Goal: Register for event/course

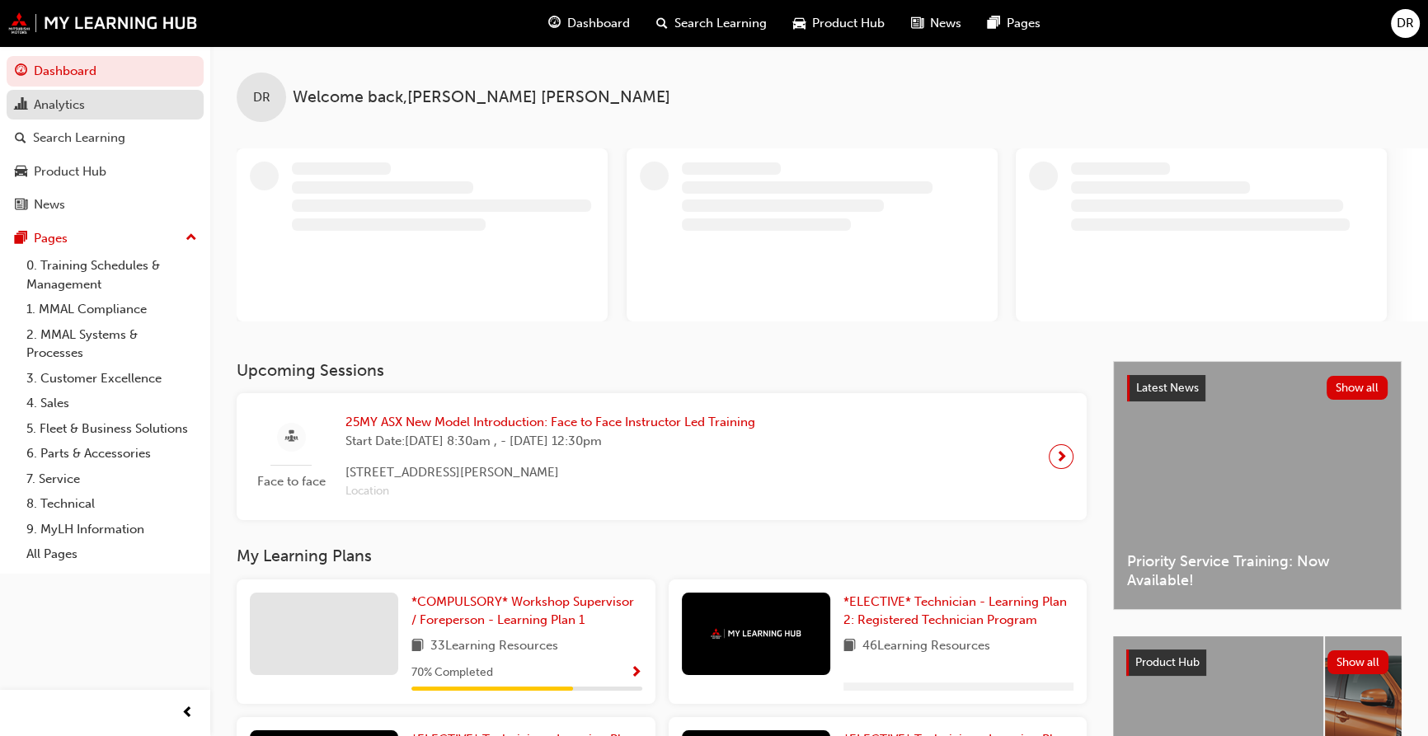
click at [82, 97] on div "Analytics" at bounding box center [59, 105] width 51 height 19
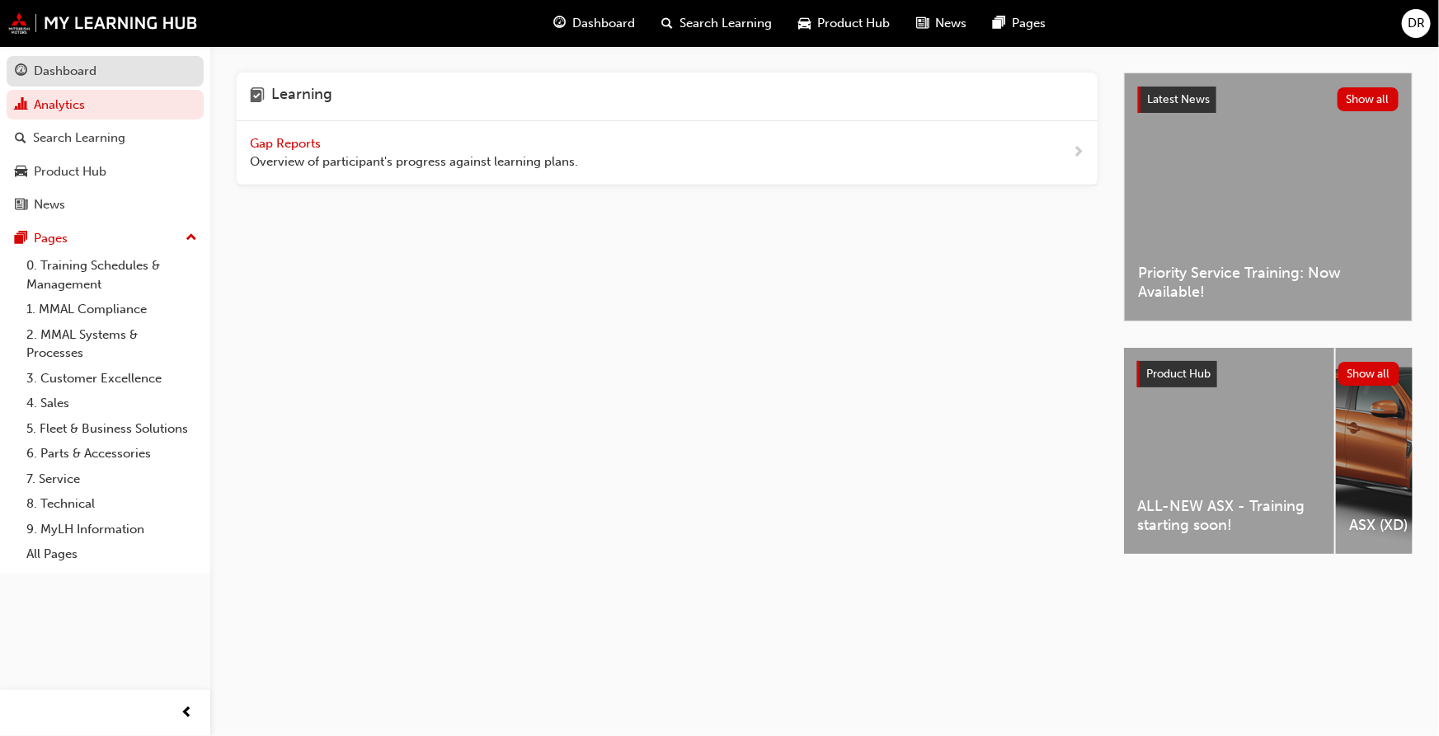
click at [101, 67] on div "Dashboard" at bounding box center [105, 71] width 181 height 21
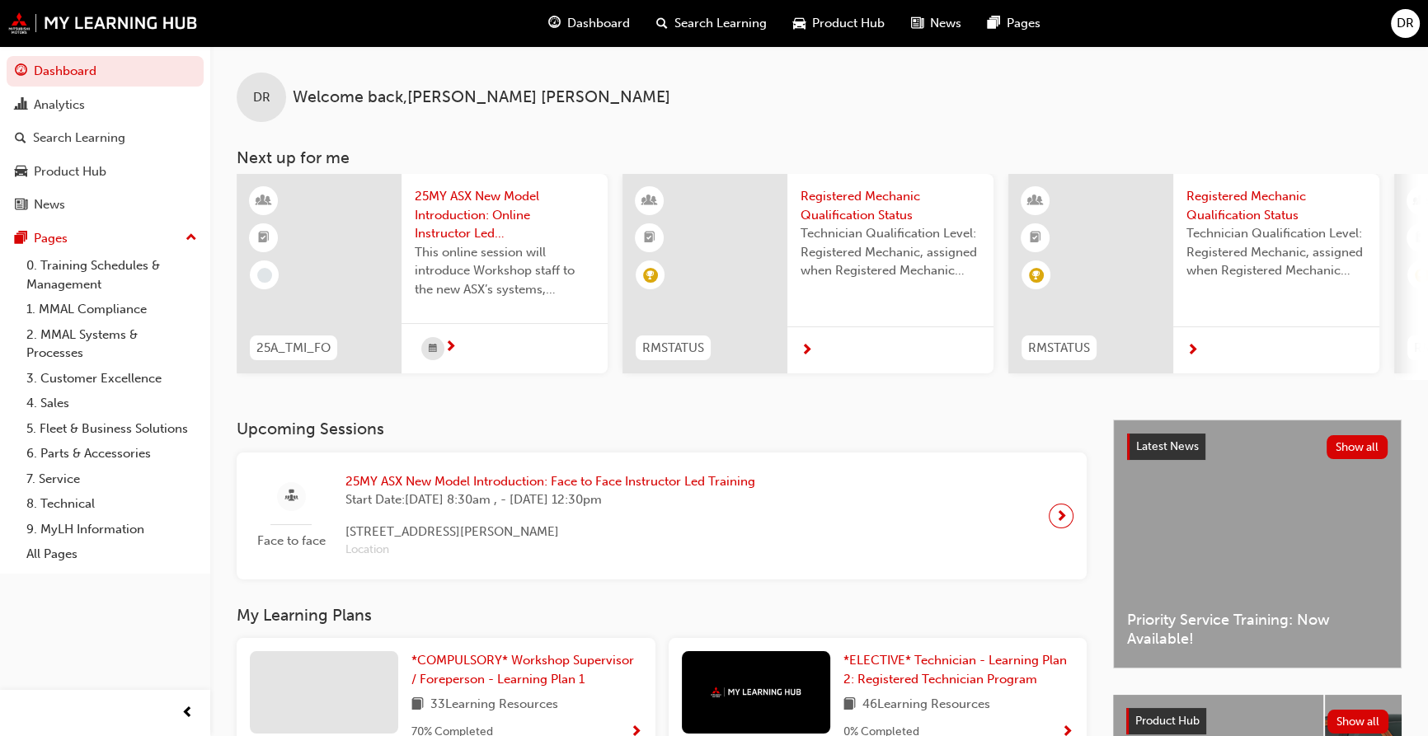
click at [749, 520] on div "Face to face 25MY ASX New Model Introduction: Face to Face Instructor Led Train…" at bounding box center [662, 516] width 850 height 127
click at [749, 519] on span "next-icon" at bounding box center [1061, 516] width 12 height 23
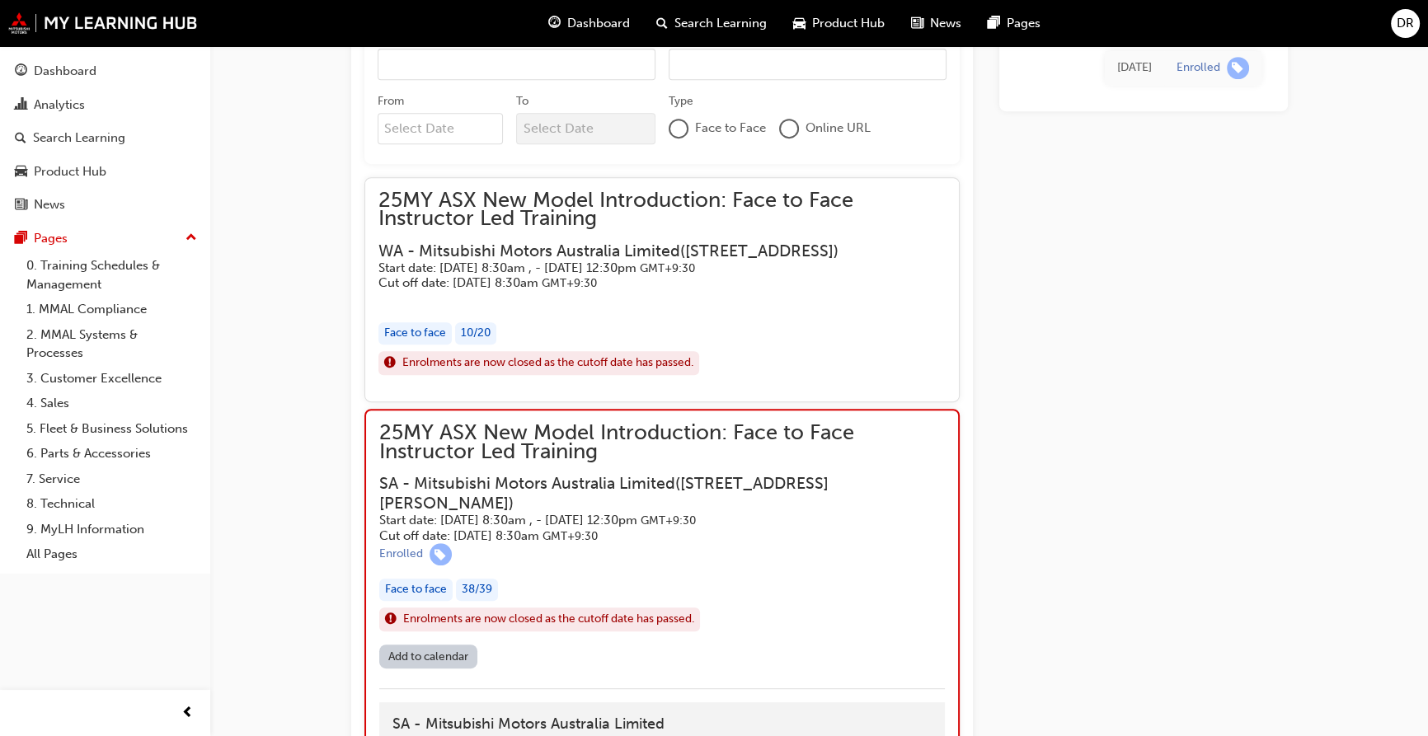
scroll to position [958, 0]
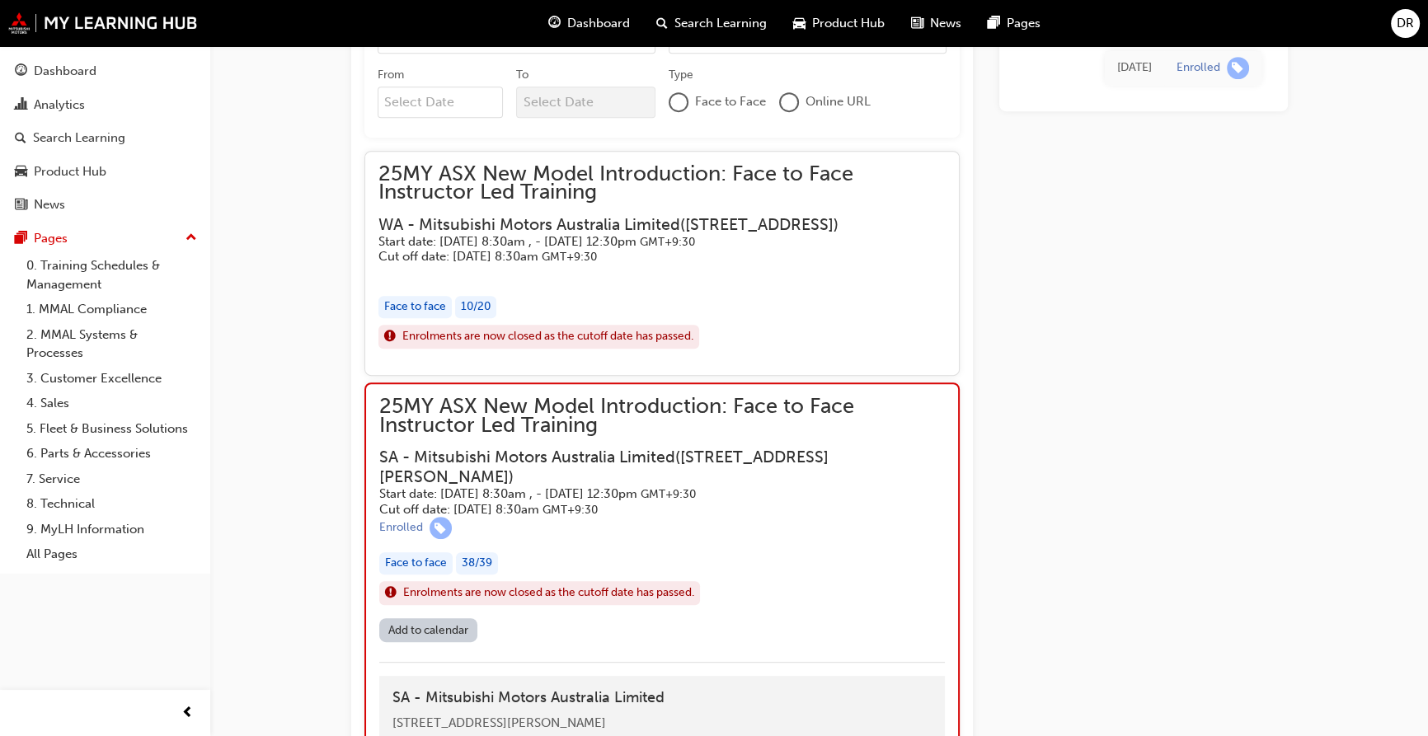
click at [613, 477] on div "25MY ASX New Model Introduction: Face to Face Instructor Led Training SA - Mits…" at bounding box center [662, 457] width 566 height 120
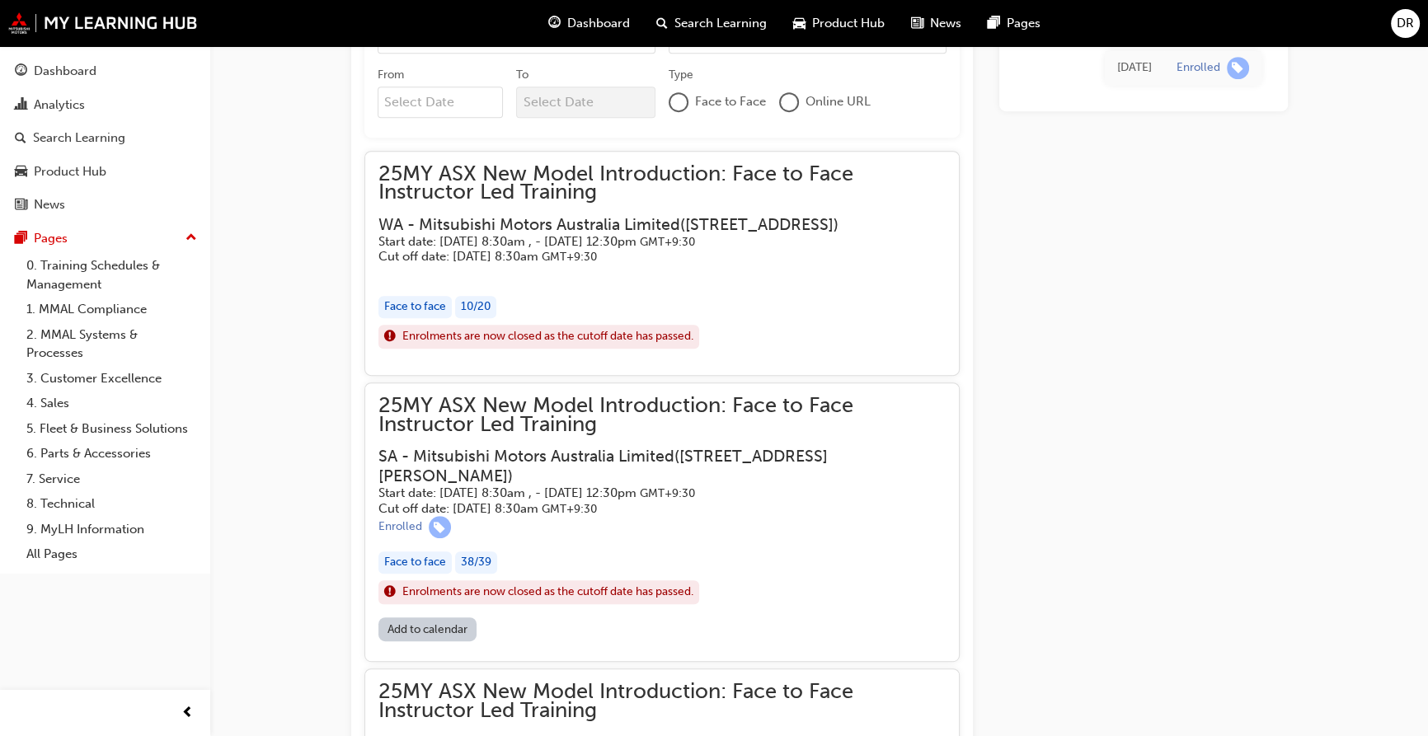
scroll to position [1408, 0]
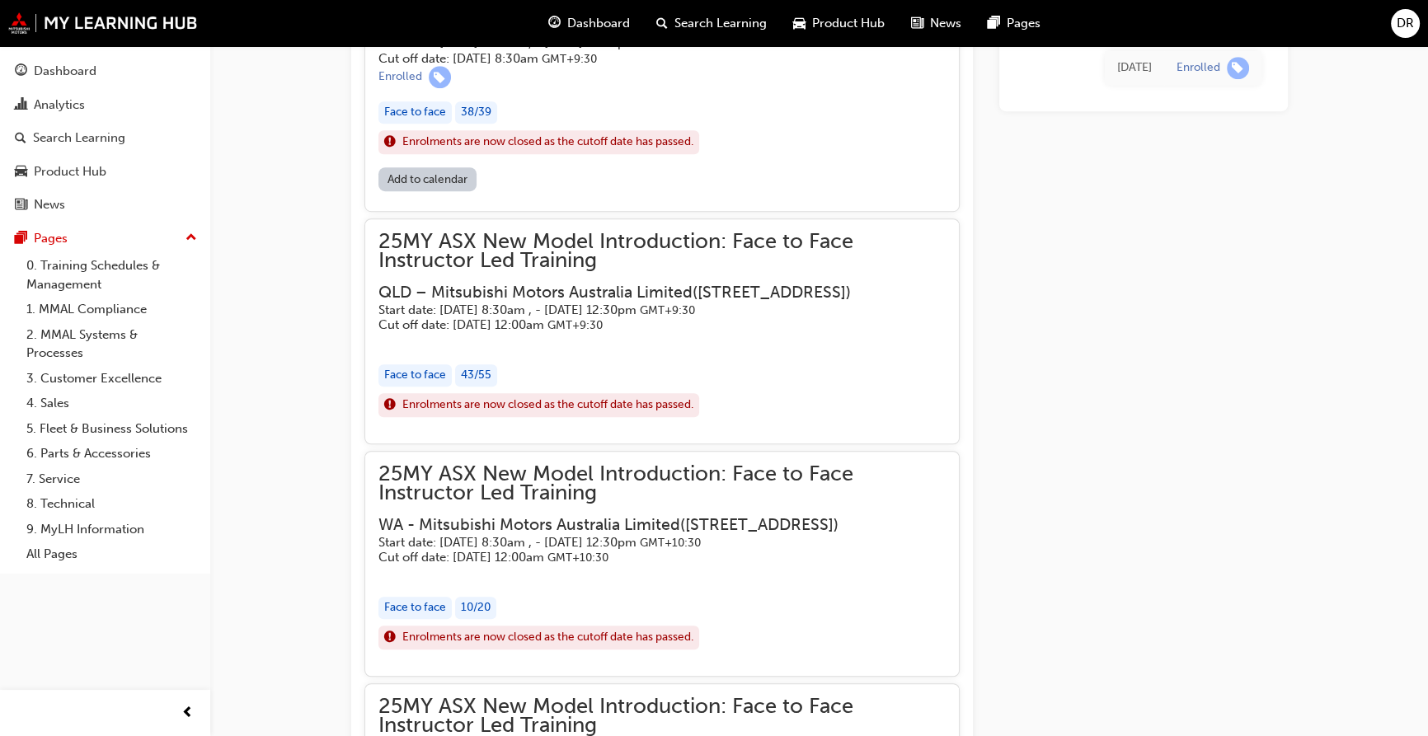
click at [731, 88] on div "Enrolled" at bounding box center [661, 77] width 567 height 22
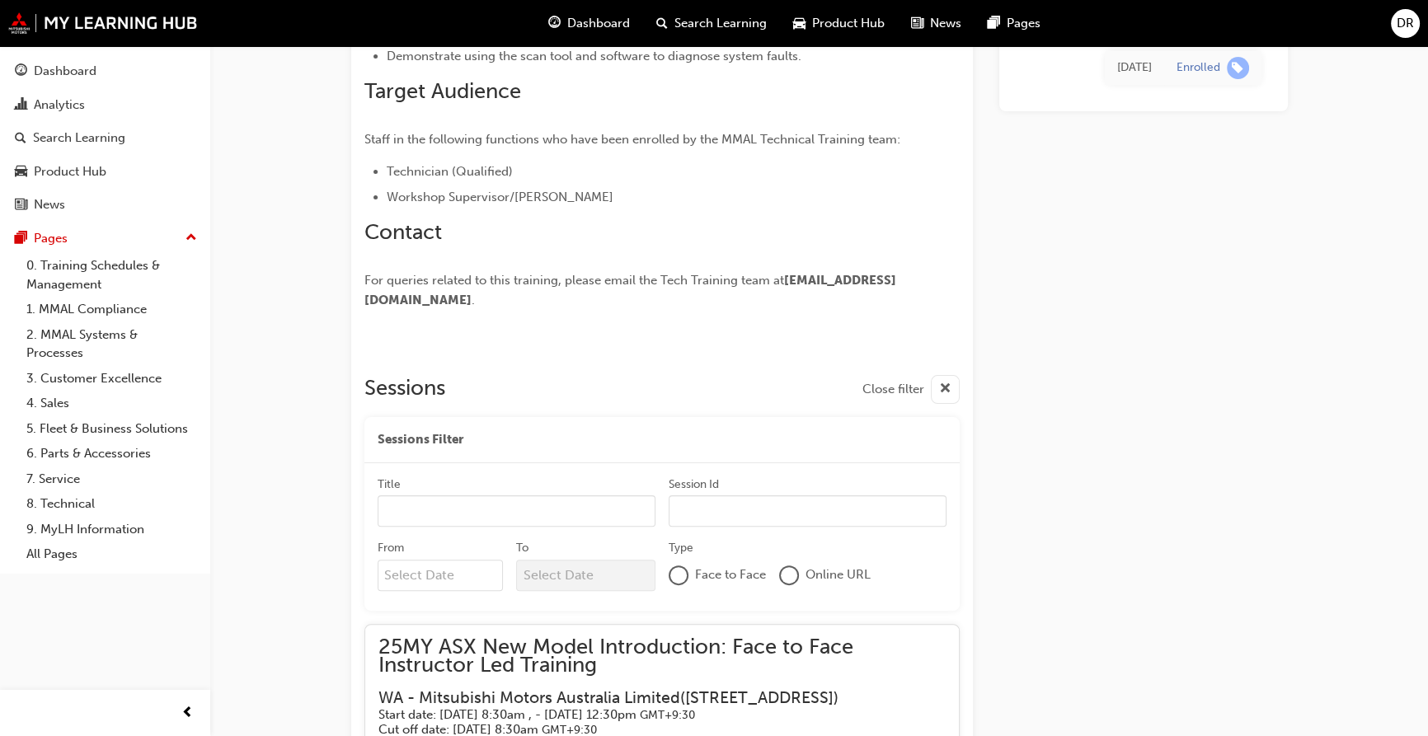
scroll to position [237, 0]
